Goal: Information Seeking & Learning: Learn about a topic

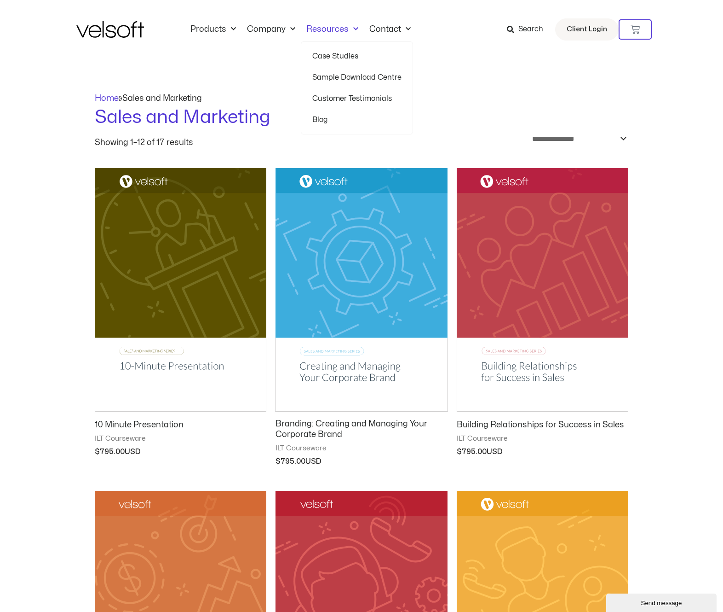
click at [338, 76] on link "Sample Download Centre" at bounding box center [356, 77] width 89 height 21
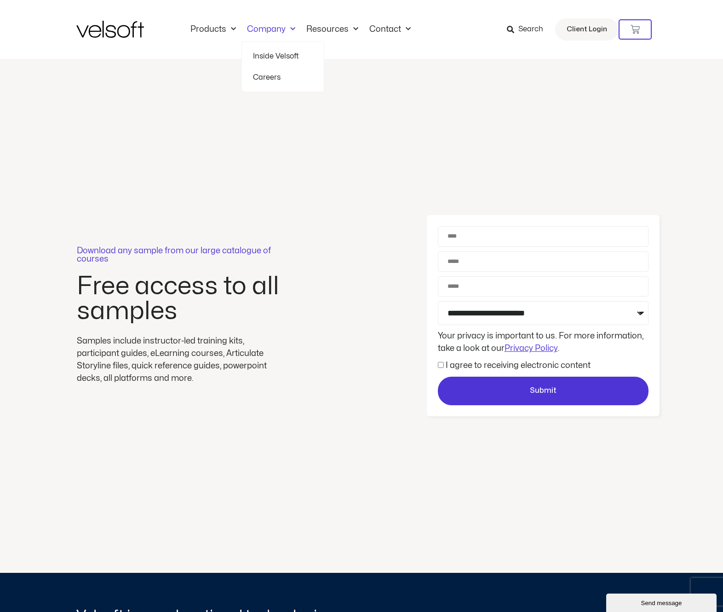
click at [265, 27] on link "Company" at bounding box center [271, 29] width 59 height 10
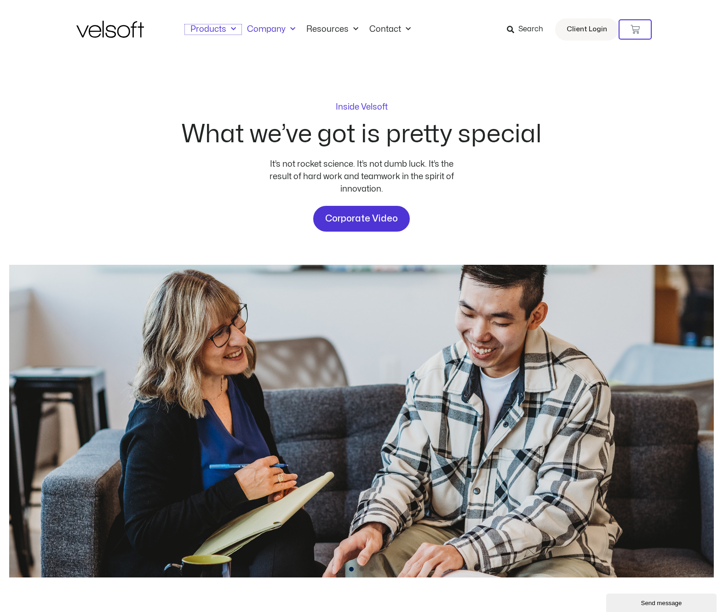
click at [205, 28] on link "Products" at bounding box center [213, 29] width 57 height 10
click at [224, 143] on link "Virtual Campus" at bounding box center [233, 140] width 72 height 21
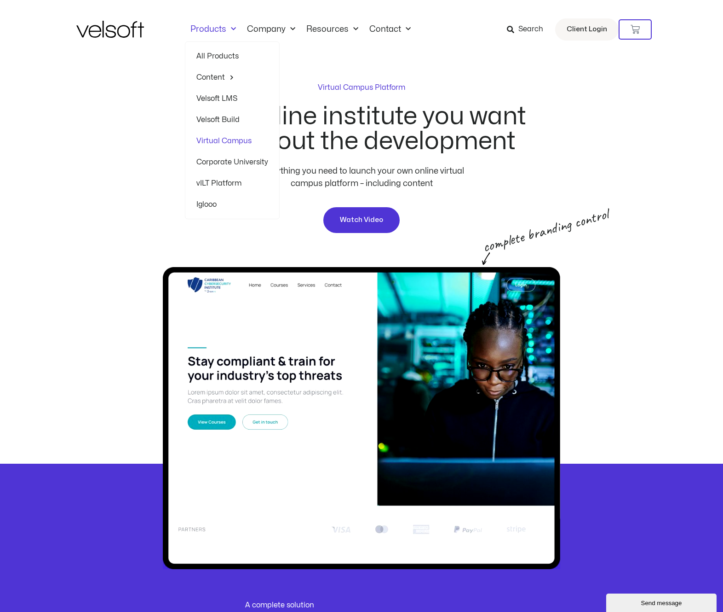
click at [206, 31] on link "Products" at bounding box center [213, 29] width 57 height 10
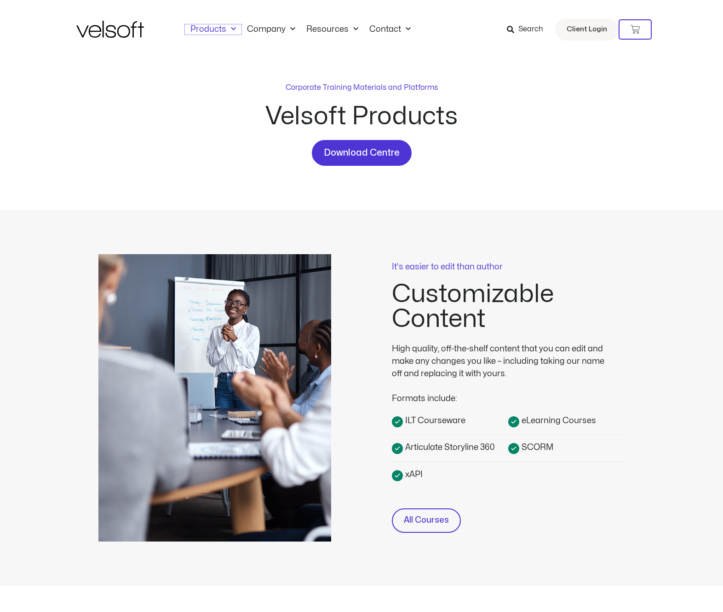
click at [206, 31] on link "Products" at bounding box center [213, 29] width 57 height 10
click at [211, 95] on link "Velsoft LMS" at bounding box center [233, 98] width 72 height 21
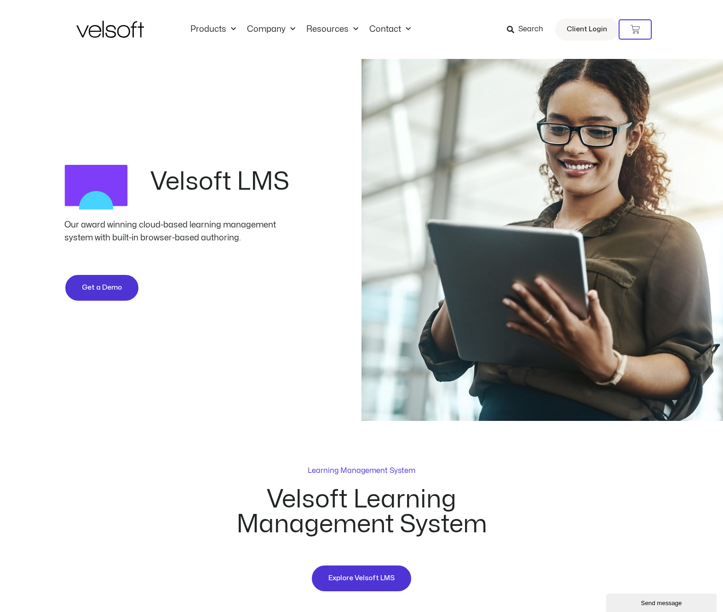
click at [451, 33] on div "Products All Products Content ILT Courseware Storyline 360 Courses SCORM Course…" at bounding box center [318, 29] width 301 height 10
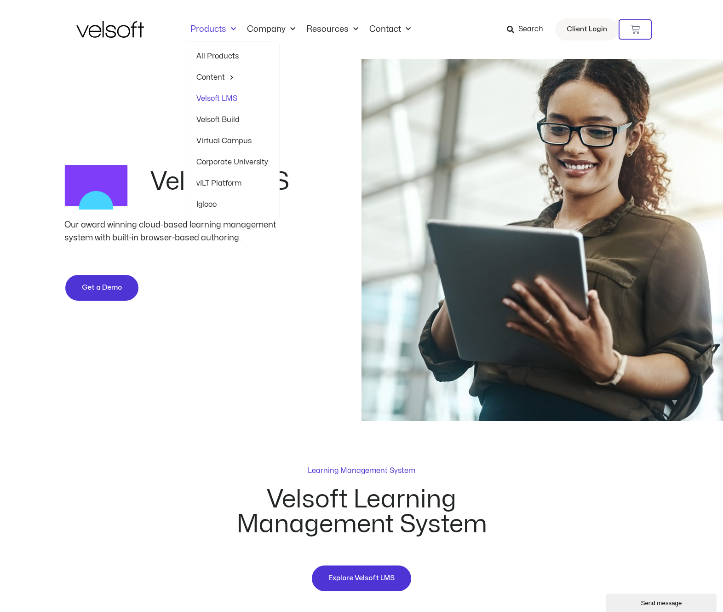
click at [215, 57] on link "All Products" at bounding box center [233, 56] width 72 height 21
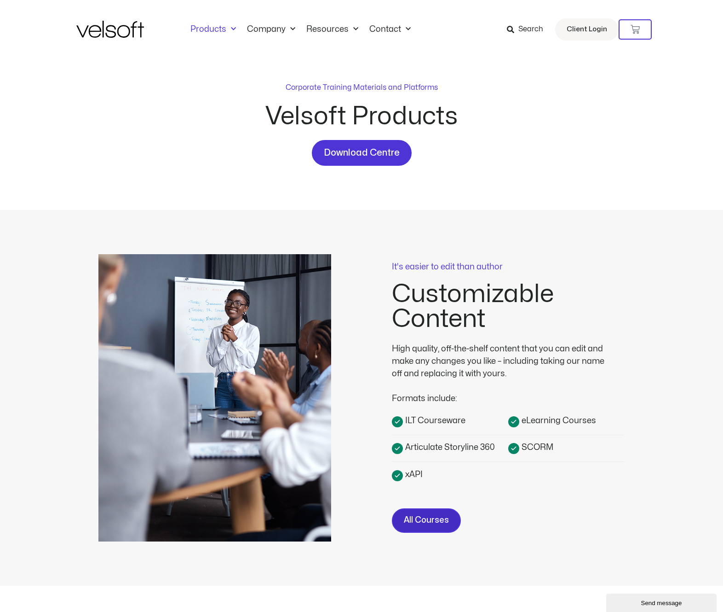
click at [421, 512] on link "All Courses" at bounding box center [426, 520] width 69 height 24
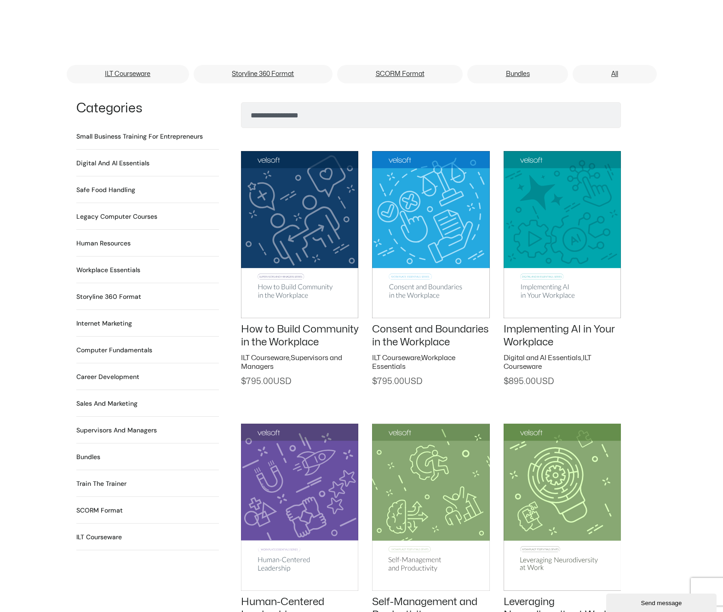
scroll to position [681, 0]
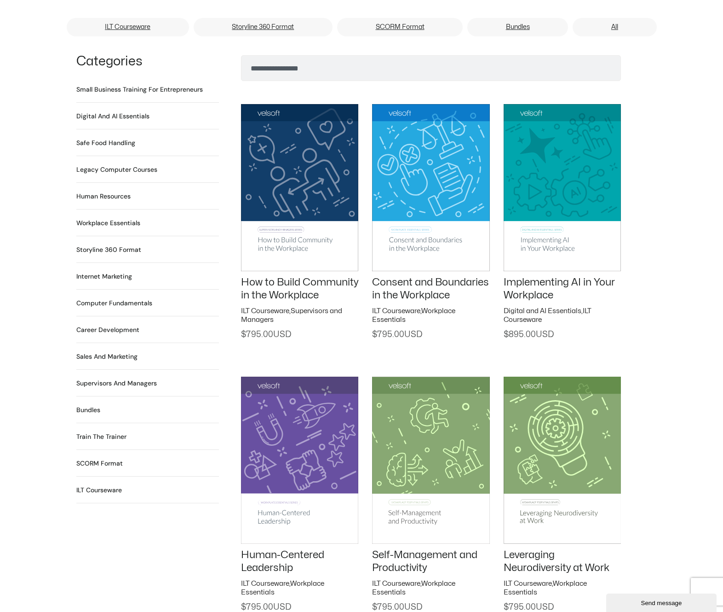
click at [110, 85] on h2 "Small Business Training for Entrepreneurs 22 Products" at bounding box center [139, 90] width 127 height 10
